Goal: Task Accomplishment & Management: Complete application form

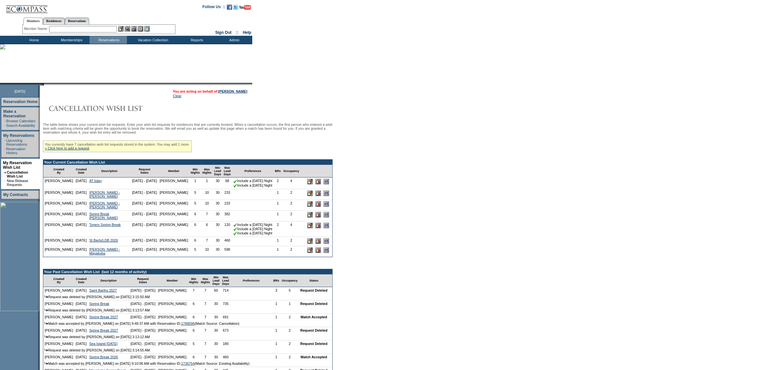
click at [307, 207] on input "image" at bounding box center [310, 204] width 6 height 6
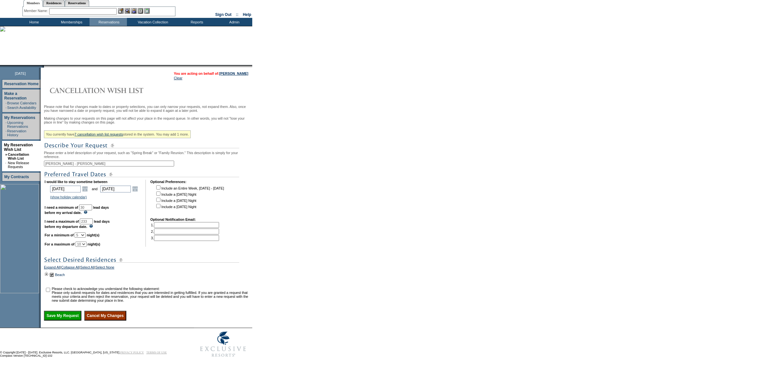
scroll to position [39, 0]
click at [63, 273] on link "Beach" at bounding box center [60, 275] width 10 height 4
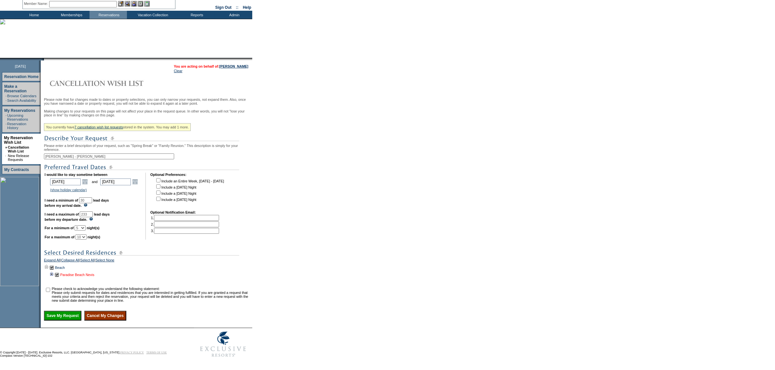
click at [87, 275] on link "Paradise Beach Nevis" at bounding box center [77, 275] width 34 height 4
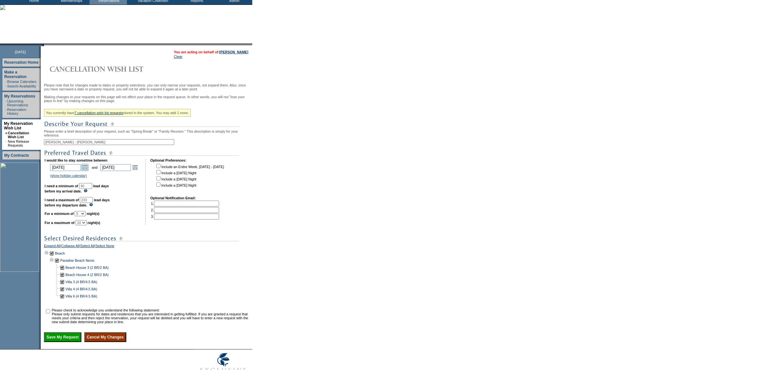
click at [87, 171] on link "Open the calendar popup." at bounding box center [84, 167] width 7 height 7
click at [111, 186] on link ">" at bounding box center [112, 187] width 7 height 7
click at [98, 201] on link "2" at bounding box center [97, 200] width 9 height 7
type input "2026-04-02"
type input "4/2/2026"
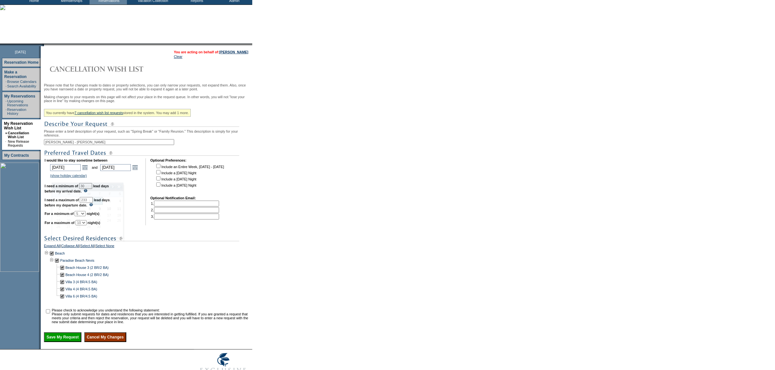
click at [320, 252] on form "Follow Us ::" at bounding box center [387, 172] width 775 height 422
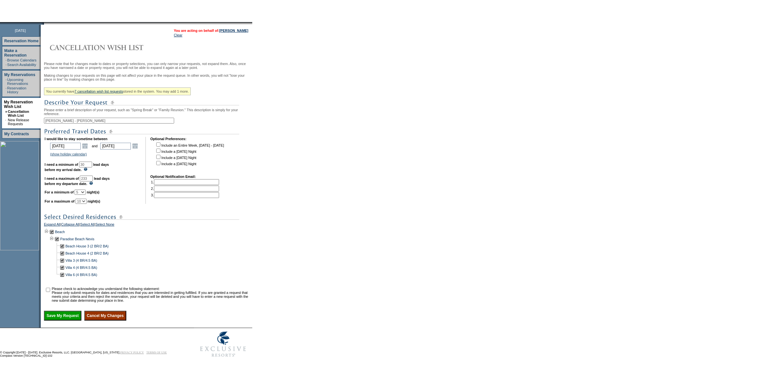
scroll to position [82, 0]
drag, startPoint x: 50, startPoint y: 285, endPoint x: 53, endPoint y: 290, distance: 5.4
click at [50, 288] on input "checkbox" at bounding box center [48, 290] width 4 height 4
checkbox input "true"
click at [74, 314] on input "Save My Request" at bounding box center [62, 316] width 37 height 10
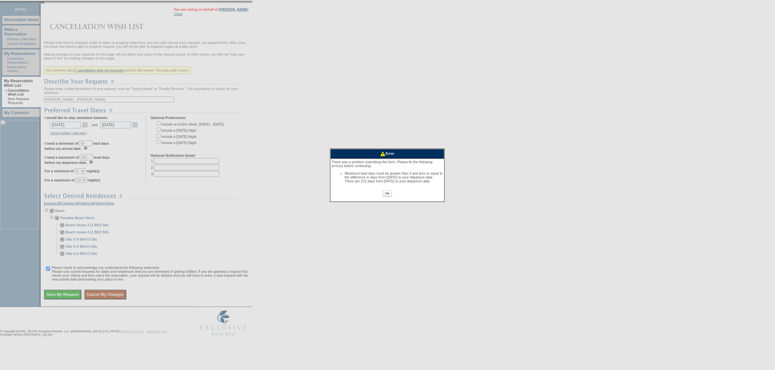
click at [388, 197] on input "OK" at bounding box center [387, 193] width 9 height 6
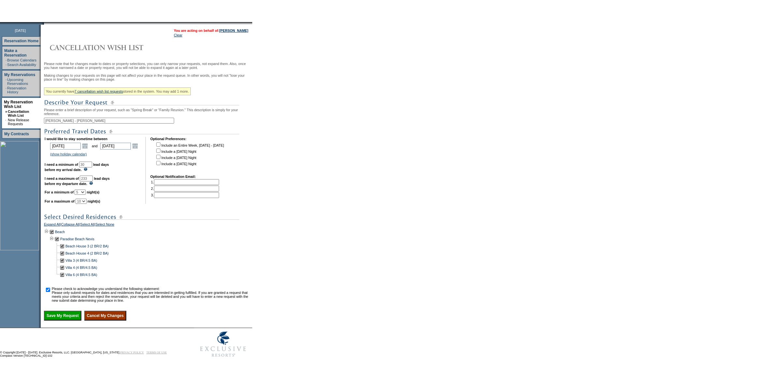
click at [79, 314] on input "Save My Request" at bounding box center [62, 316] width 37 height 10
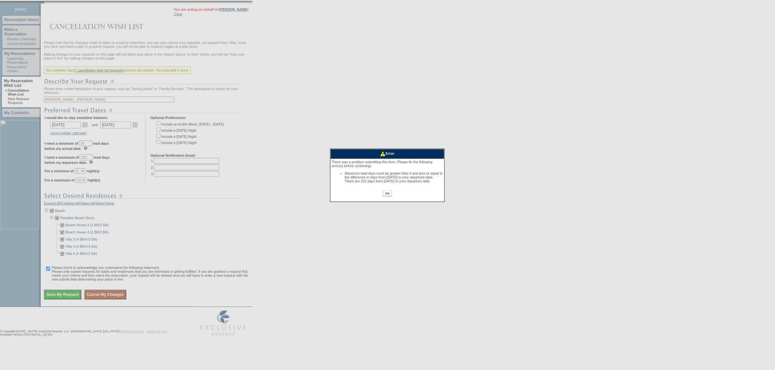
click at [389, 197] on input "OK" at bounding box center [387, 193] width 9 height 6
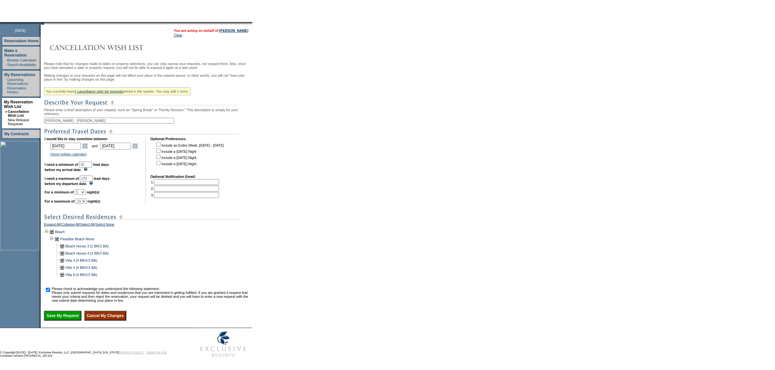
click at [79, 316] on input "Save My Request" at bounding box center [62, 316] width 37 height 10
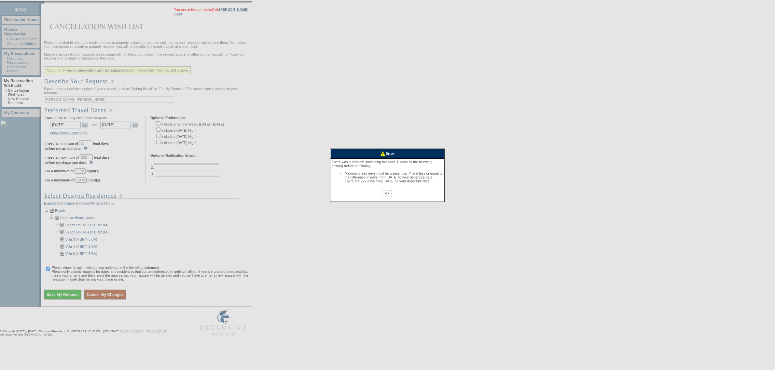
click at [384, 197] on input "OK" at bounding box center [387, 193] width 9 height 6
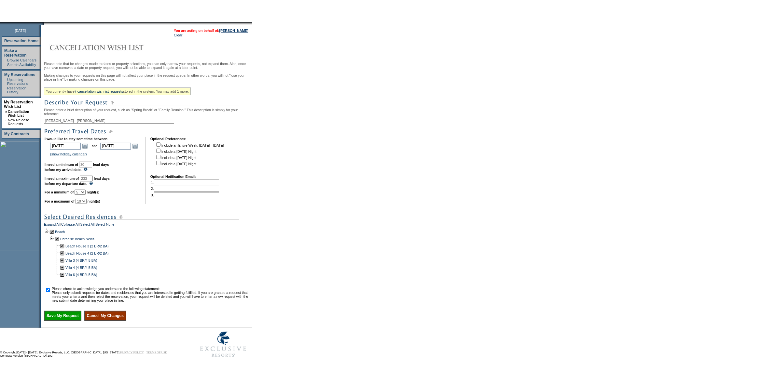
click at [92, 162] on input "30" at bounding box center [85, 165] width 13 height 6
click at [73, 314] on input "Save My Request" at bounding box center [62, 316] width 37 height 10
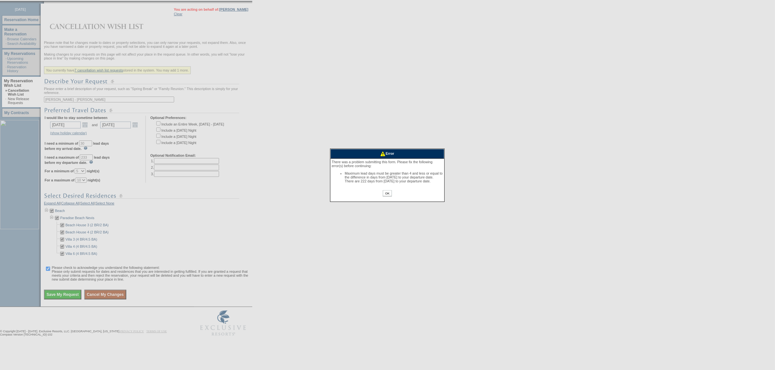
click at [386, 197] on input "OK" at bounding box center [387, 193] width 9 height 6
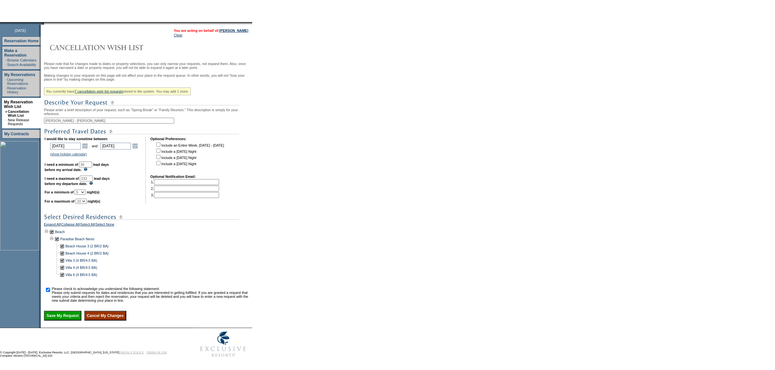
drag, startPoint x: 98, startPoint y: 170, endPoint x: 56, endPoint y: 170, distance: 42.0
click at [56, 170] on td "I would like to stay sometime between 2026-04-02 4/2/2026 Open the calendar pop…" at bounding box center [93, 170] width 96 height 67
type input "222"
click at [309, 264] on form "Follow Us ::" at bounding box center [387, 150] width 775 height 422
click at [78, 311] on input "Save My Request" at bounding box center [62, 316] width 37 height 10
